Goal: Transaction & Acquisition: Obtain resource

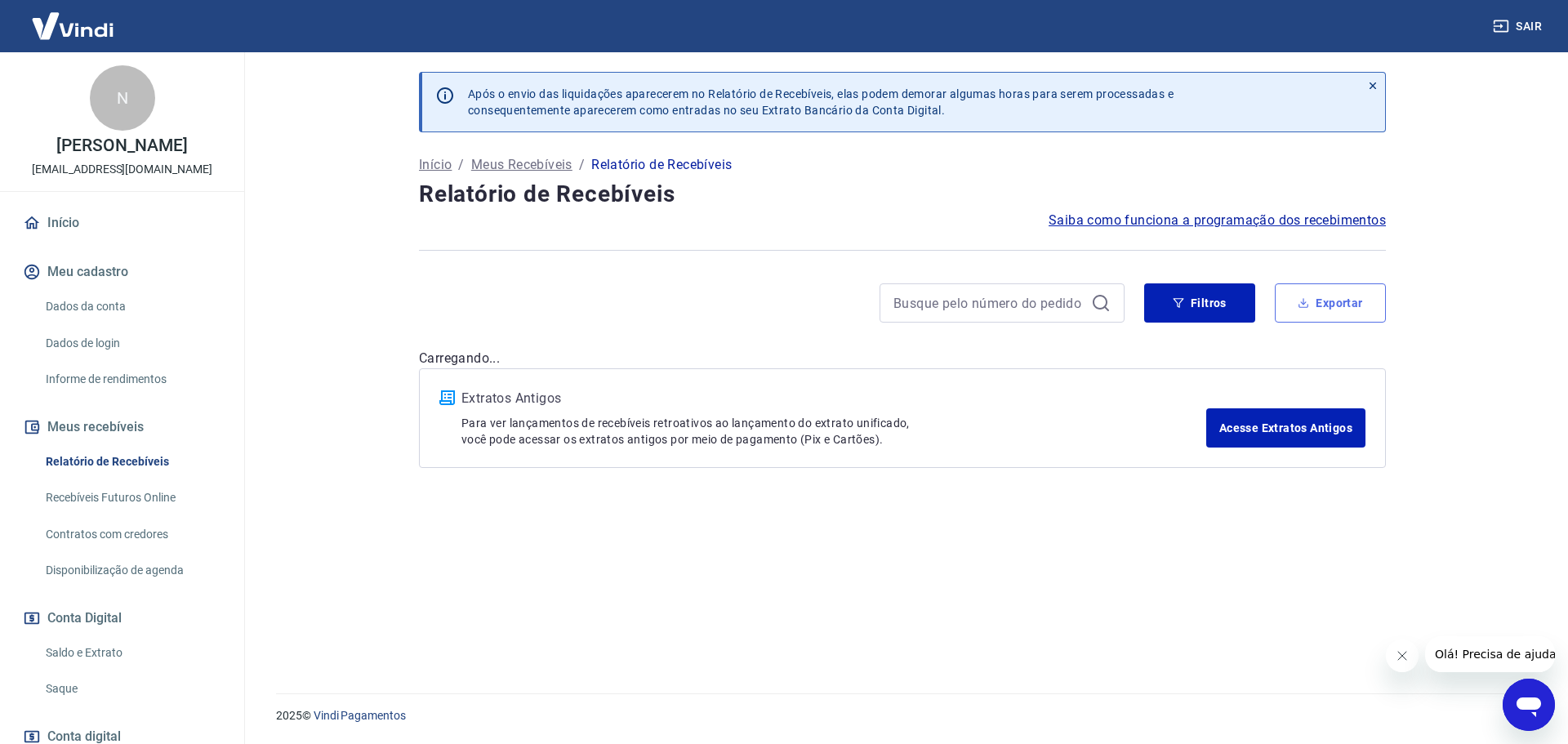
click at [1321, 314] on button "Exportar" at bounding box center [1330, 303] width 111 height 39
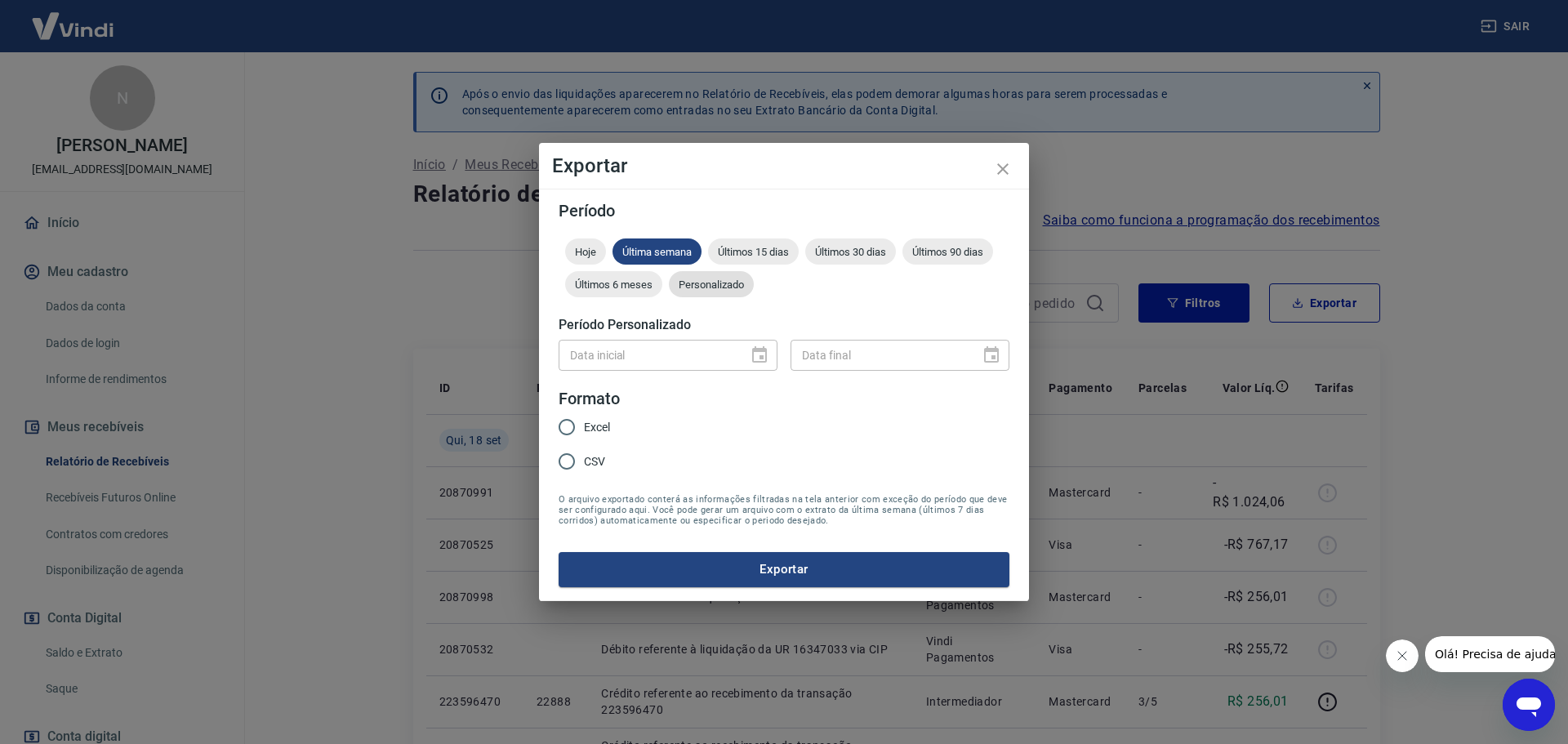
click at [701, 291] on div "Personalizado" at bounding box center [711, 283] width 85 height 26
click at [760, 349] on icon "Choose date" at bounding box center [759, 354] width 15 height 17
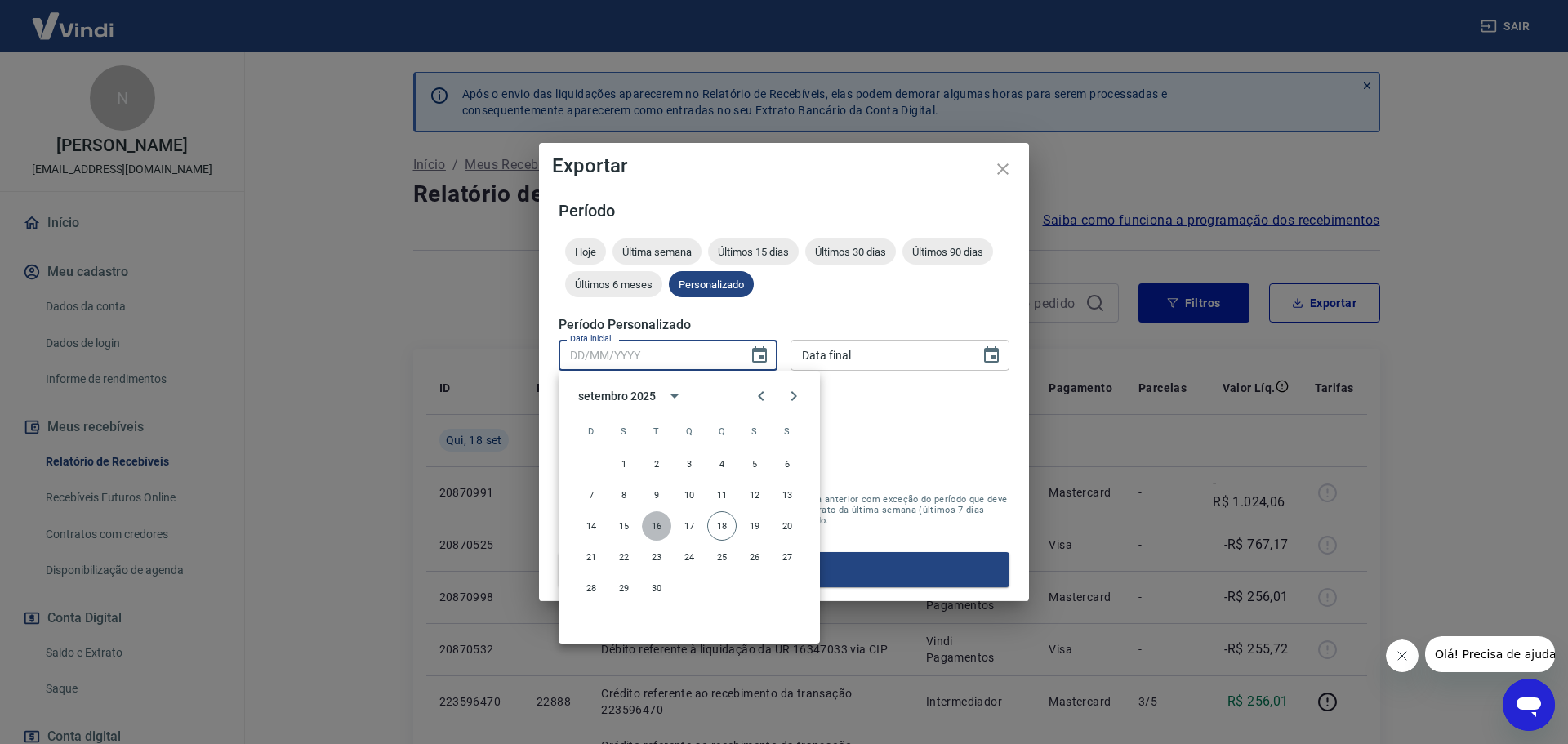
click at [661, 529] on button "16" at bounding box center [657, 525] width 29 height 29
type input "16/09/2025"
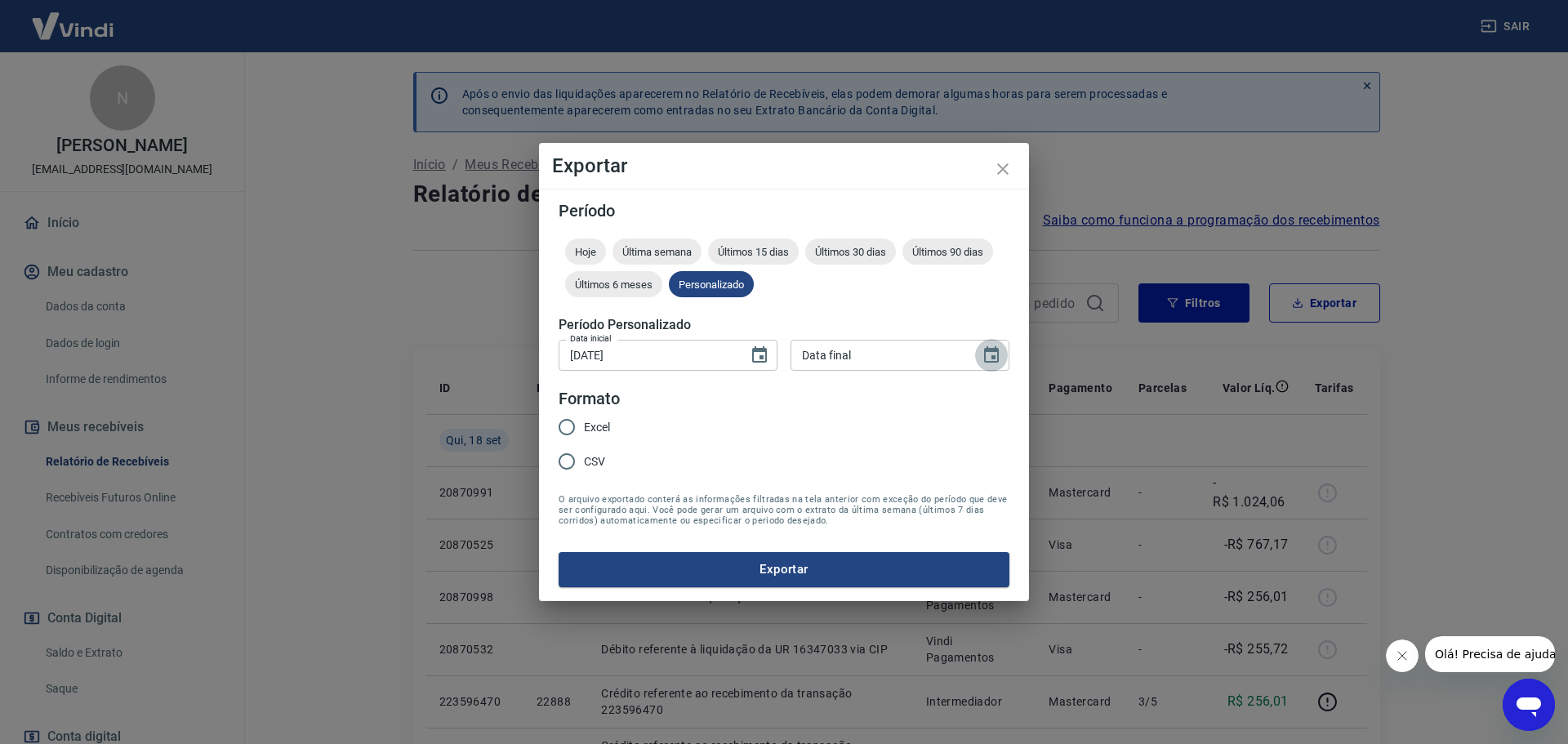
click at [993, 349] on icon "Choose date" at bounding box center [991, 354] width 15 height 17
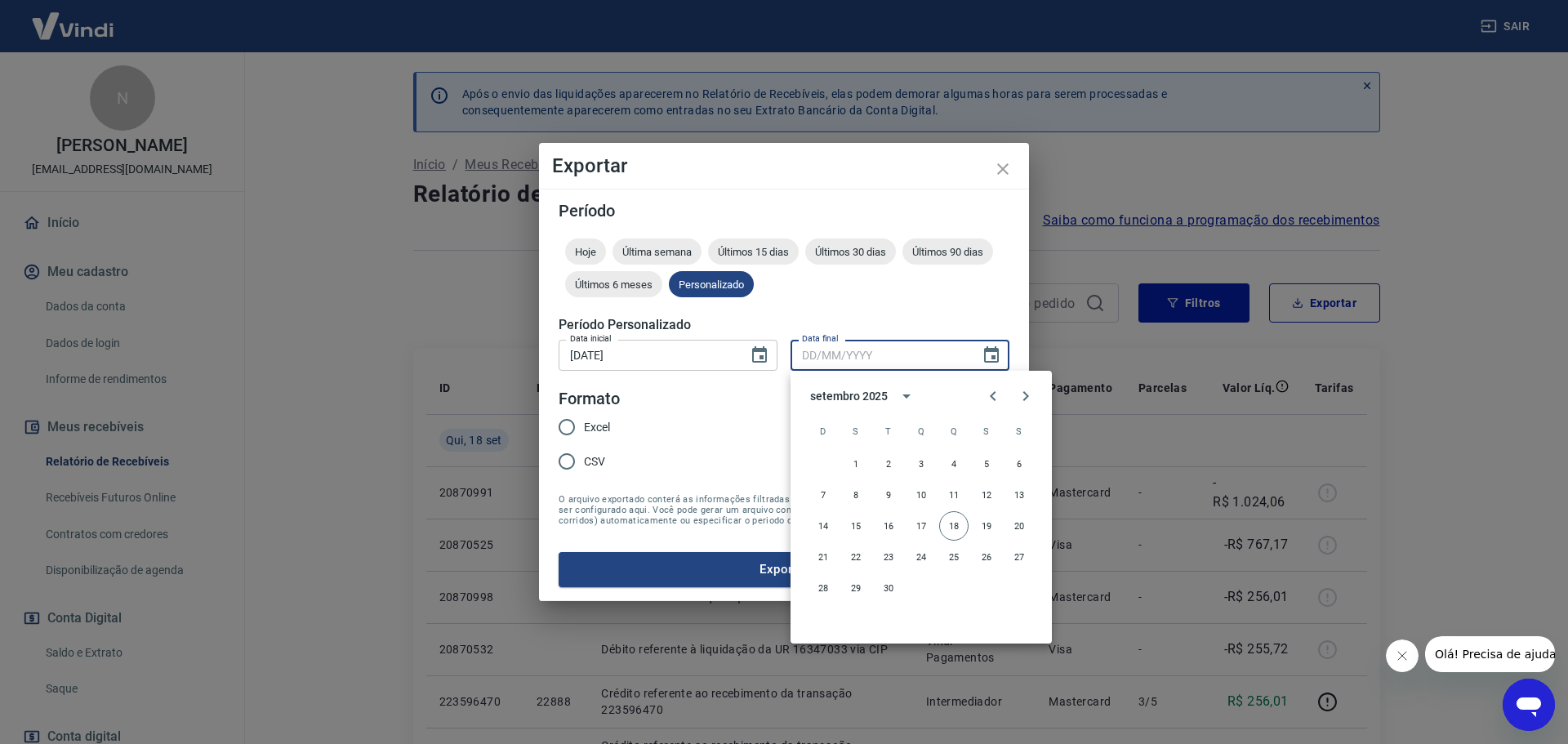
click at [954, 524] on button "18" at bounding box center [954, 525] width 29 height 29
type input "18/09/2025"
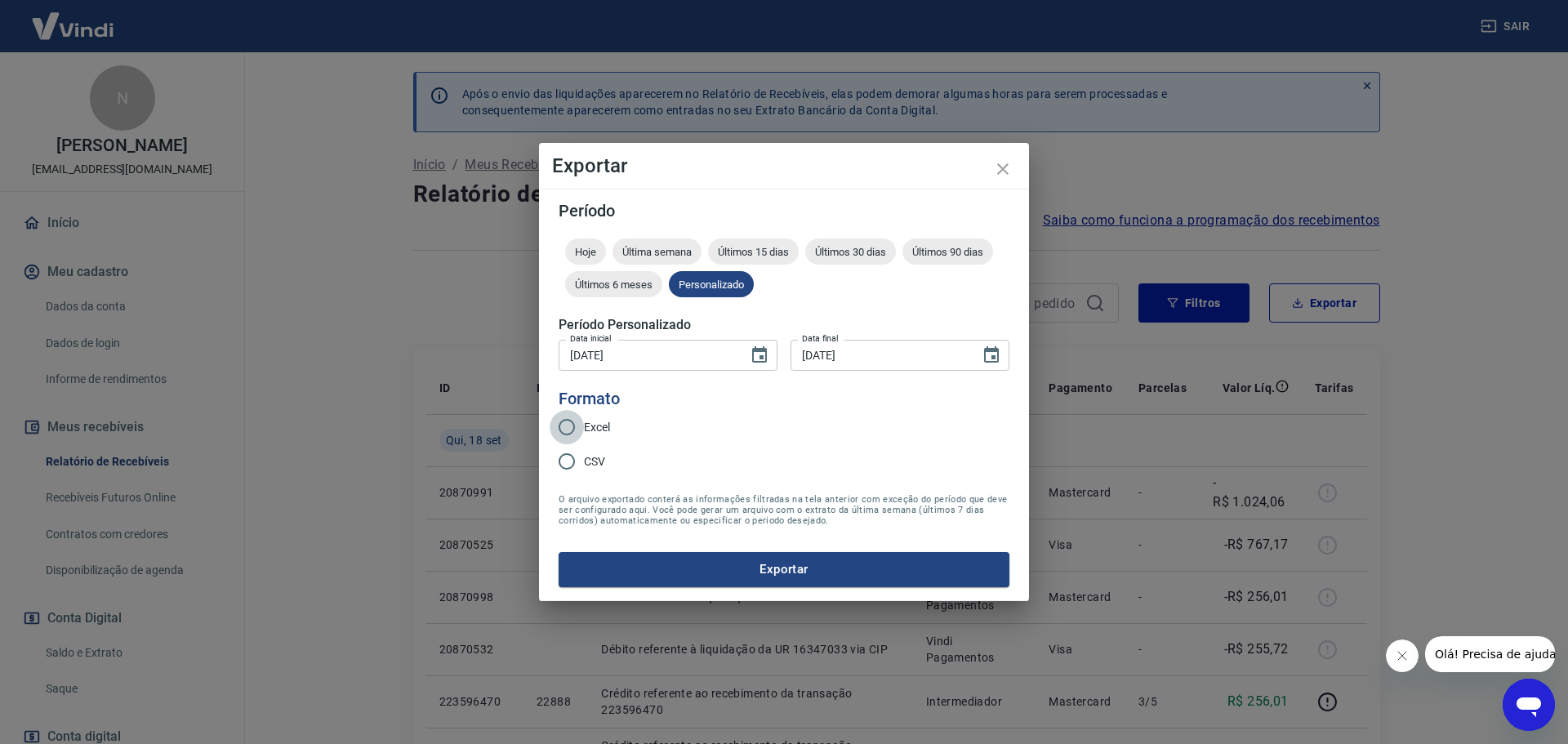
click at [571, 425] on input "Excel" at bounding box center [566, 426] width 34 height 34
radio input "true"
click at [814, 574] on button "Exportar" at bounding box center [784, 569] width 451 height 34
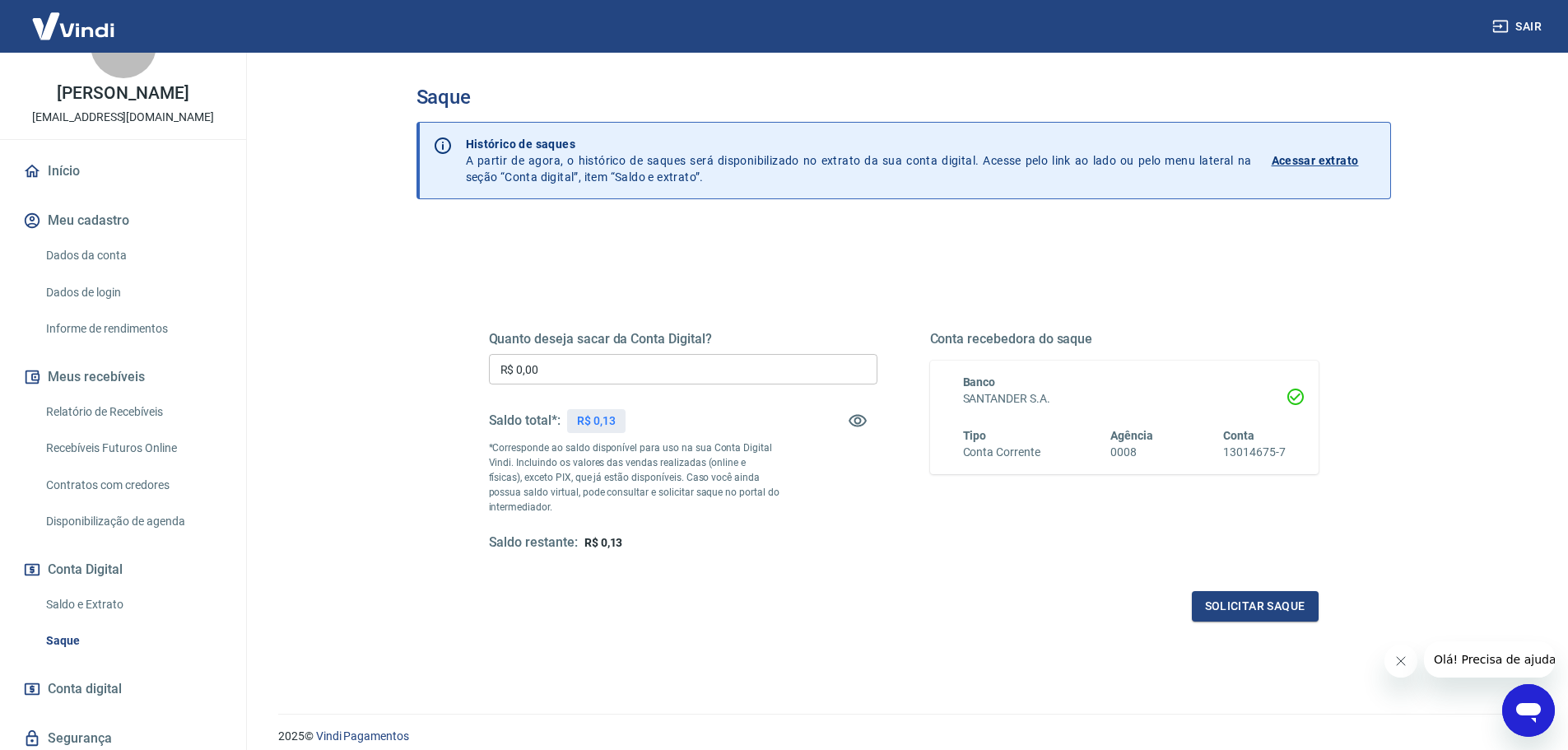
scroll to position [82, 0]
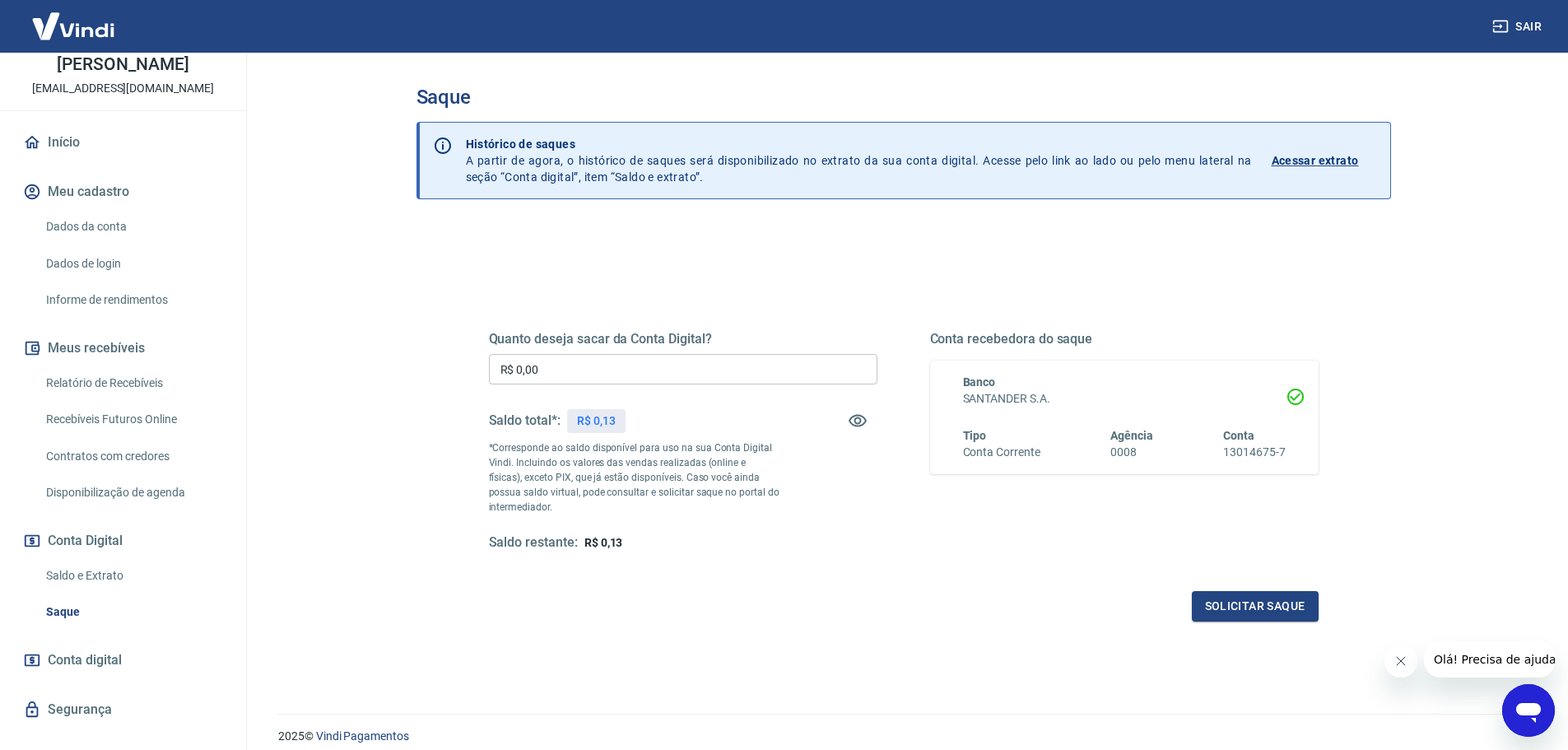
click at [101, 592] on link "Saldo e Extrato" at bounding box center [132, 575] width 187 height 34
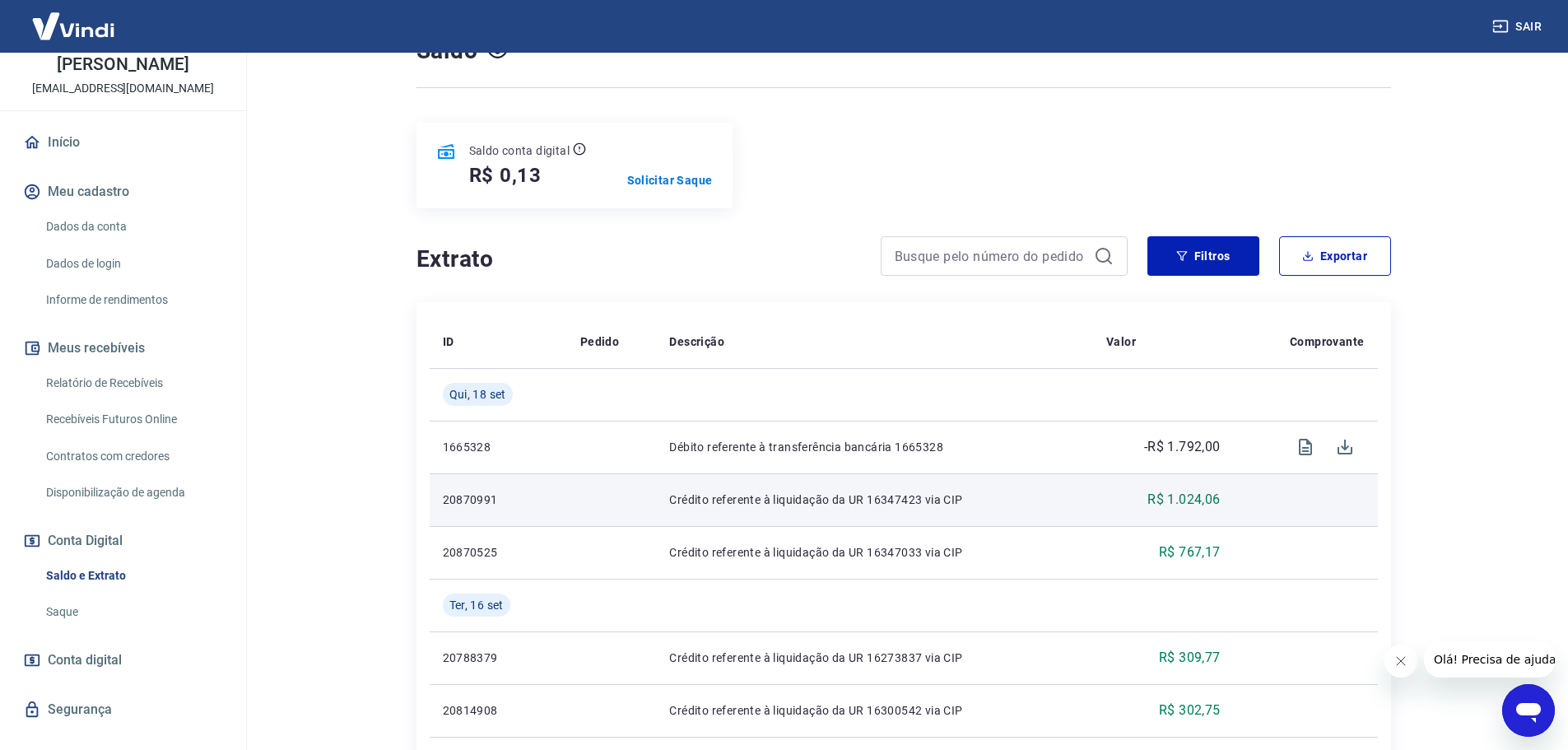
scroll to position [165, 0]
